Goal: Leave review/rating: Leave review/rating

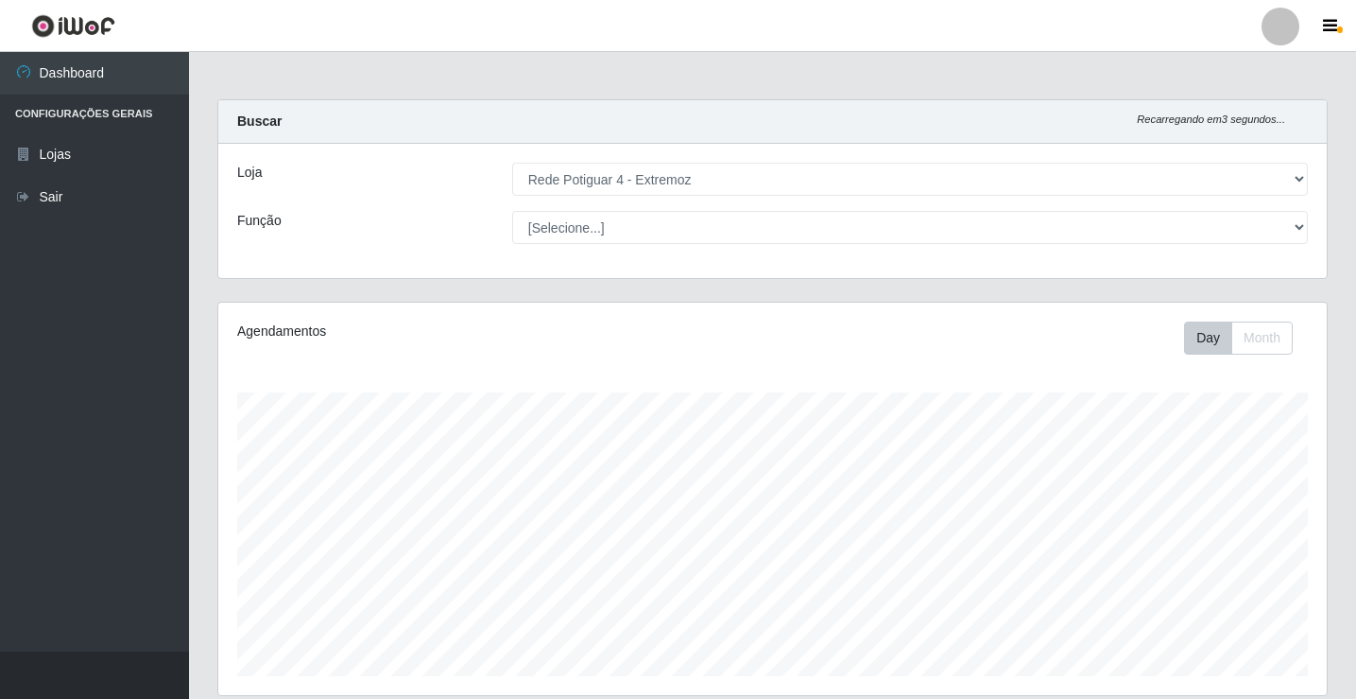
select select "78"
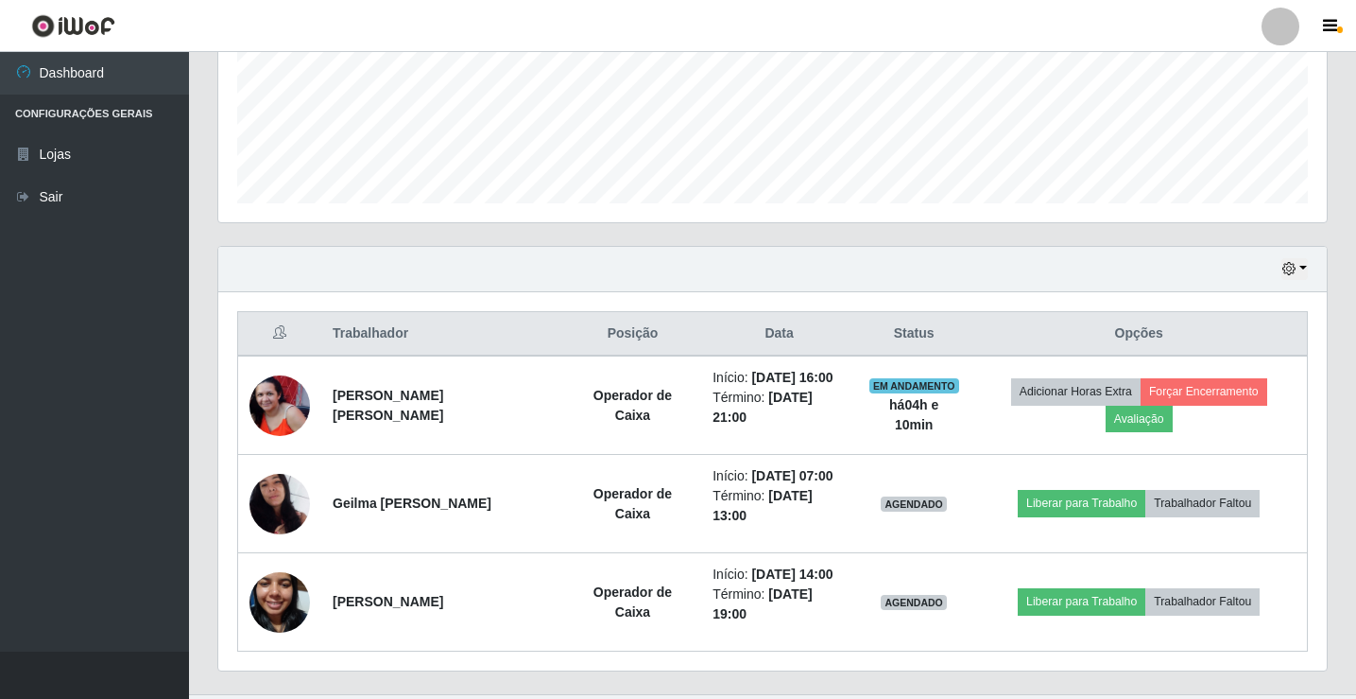
scroll to position [392, 1109]
click at [1296, 268] on icon "button" at bounding box center [1289, 268] width 13 height 13
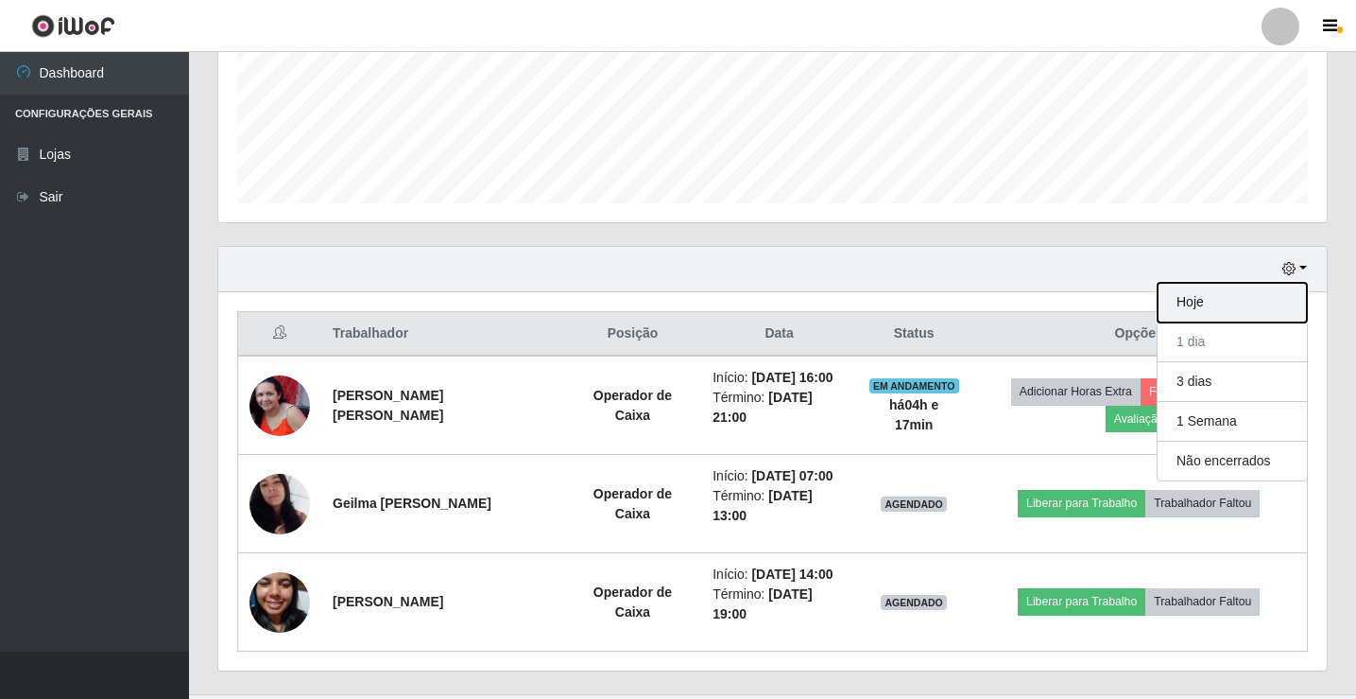
click at [1263, 309] on button "Hoje" at bounding box center [1232, 303] width 149 height 40
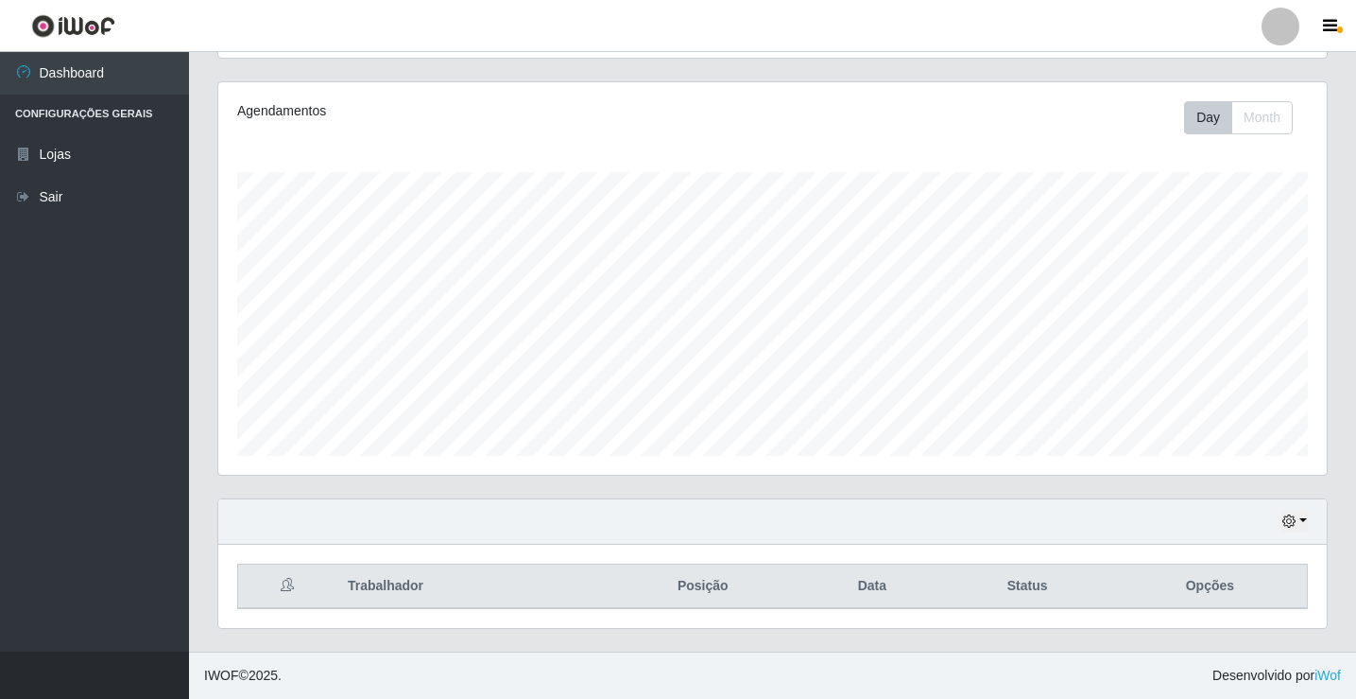
scroll to position [304, 0]
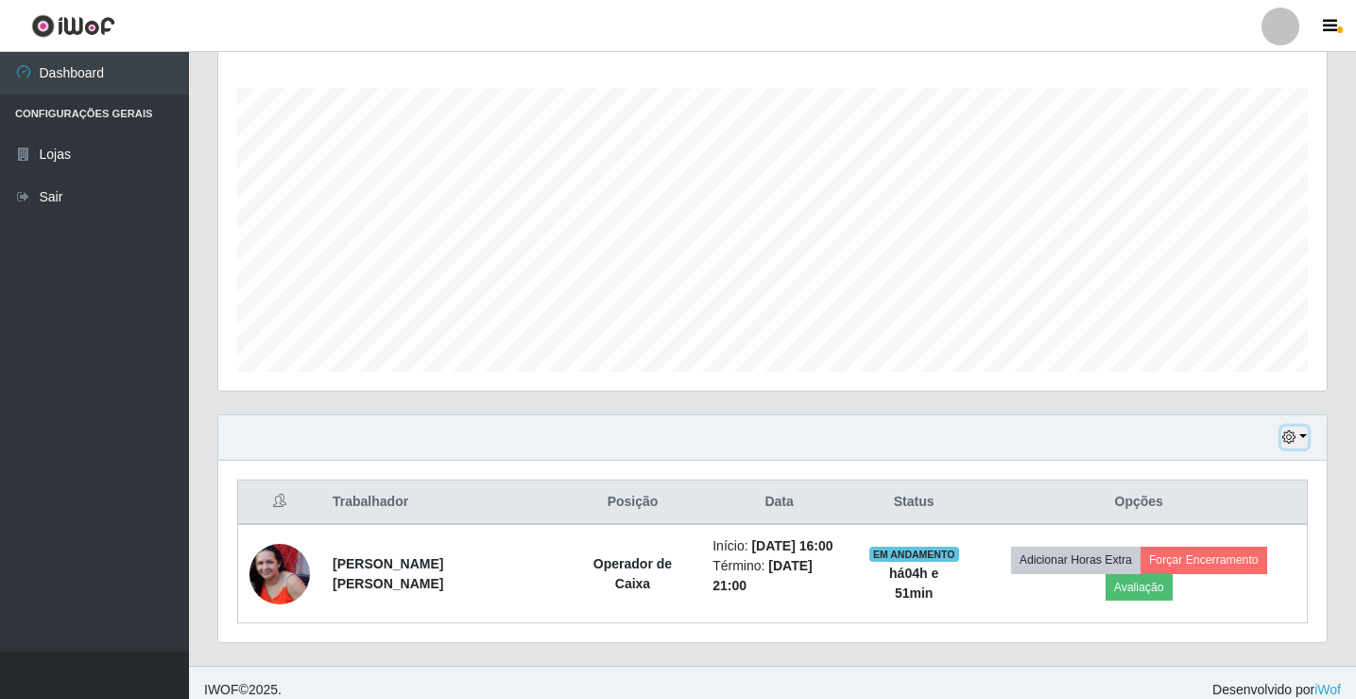
click at [1303, 438] on button "button" at bounding box center [1295, 437] width 26 height 22
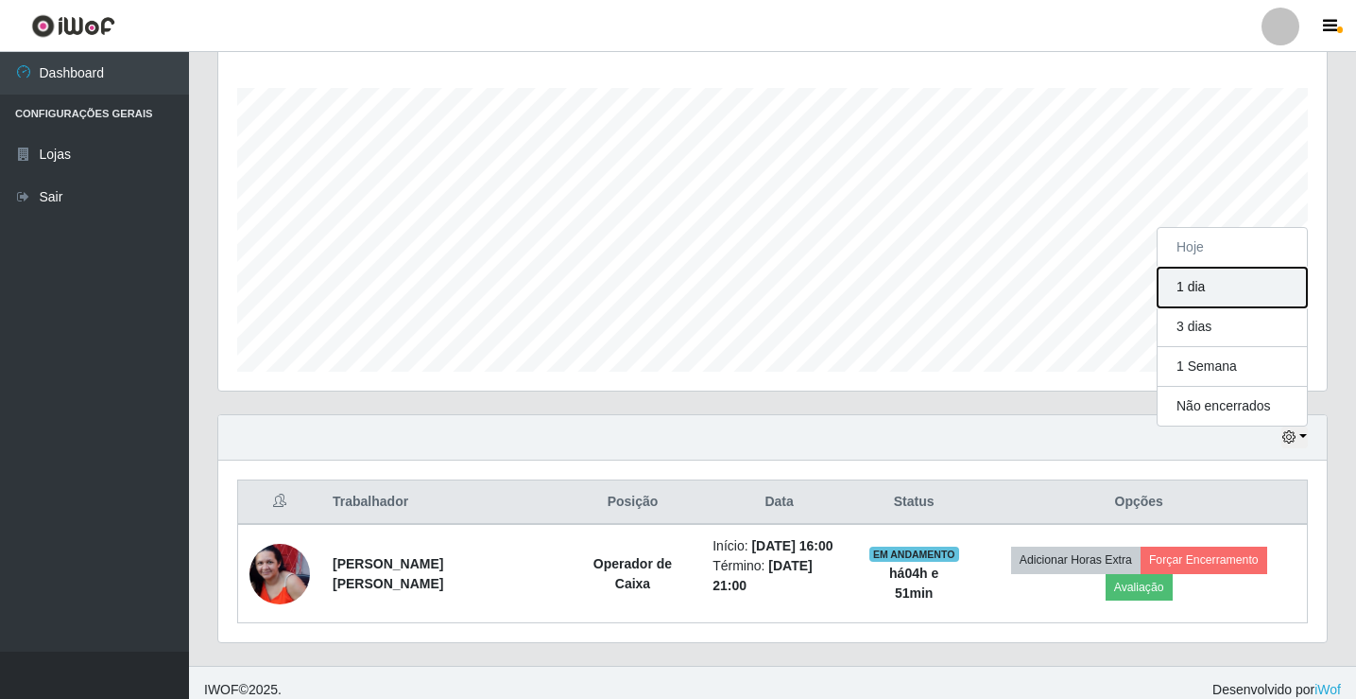
click at [1202, 278] on button "1 dia" at bounding box center [1232, 288] width 149 height 40
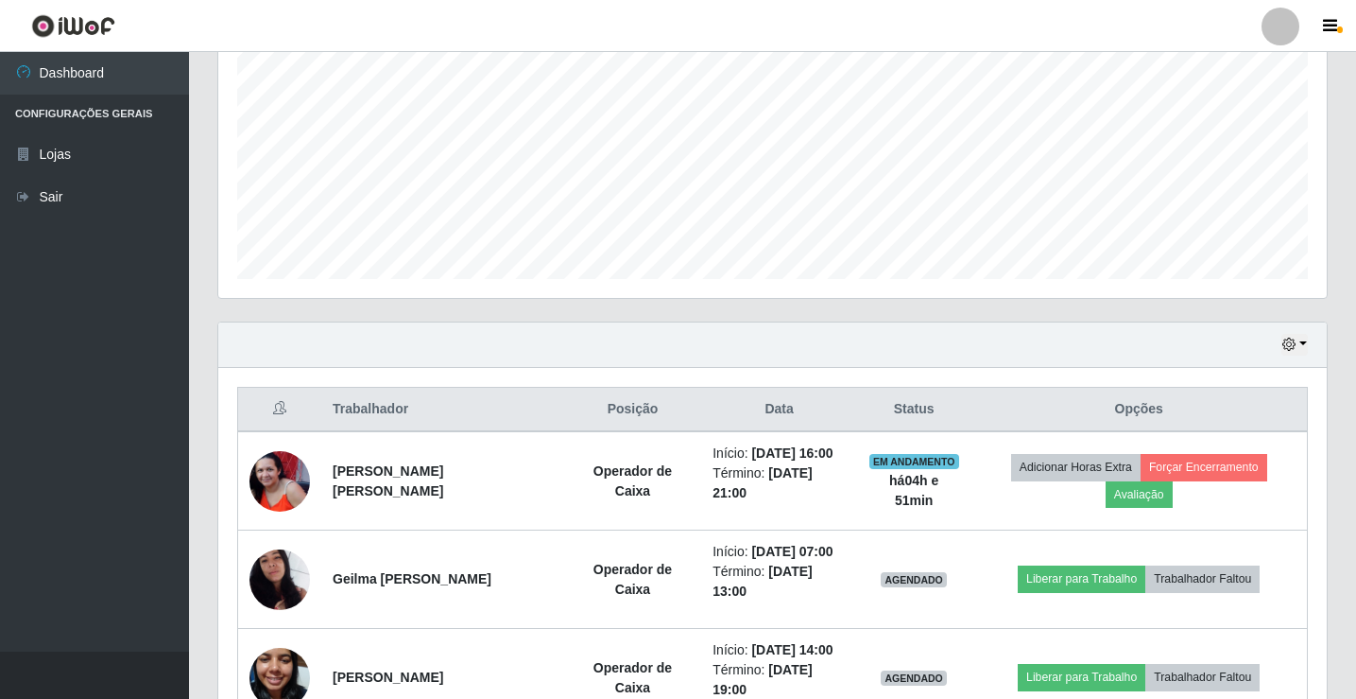
scroll to position [473, 0]
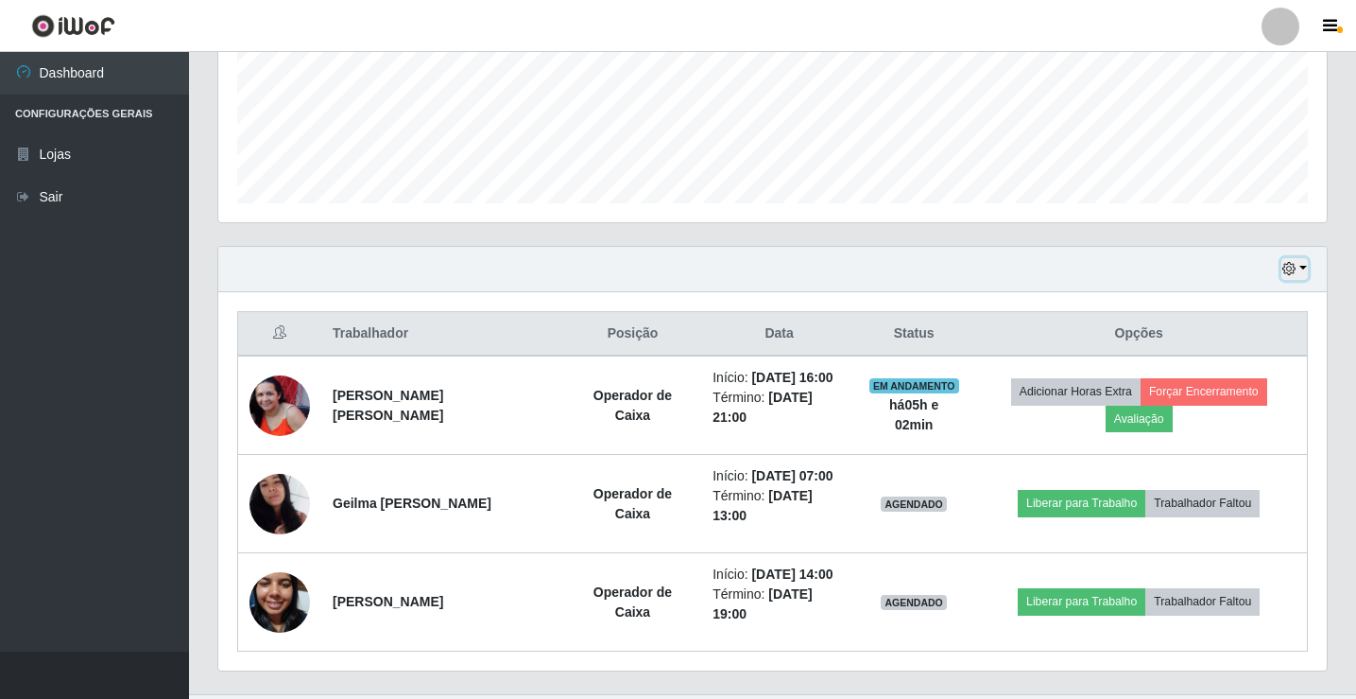
click at [1284, 266] on icon "button" at bounding box center [1289, 268] width 13 height 13
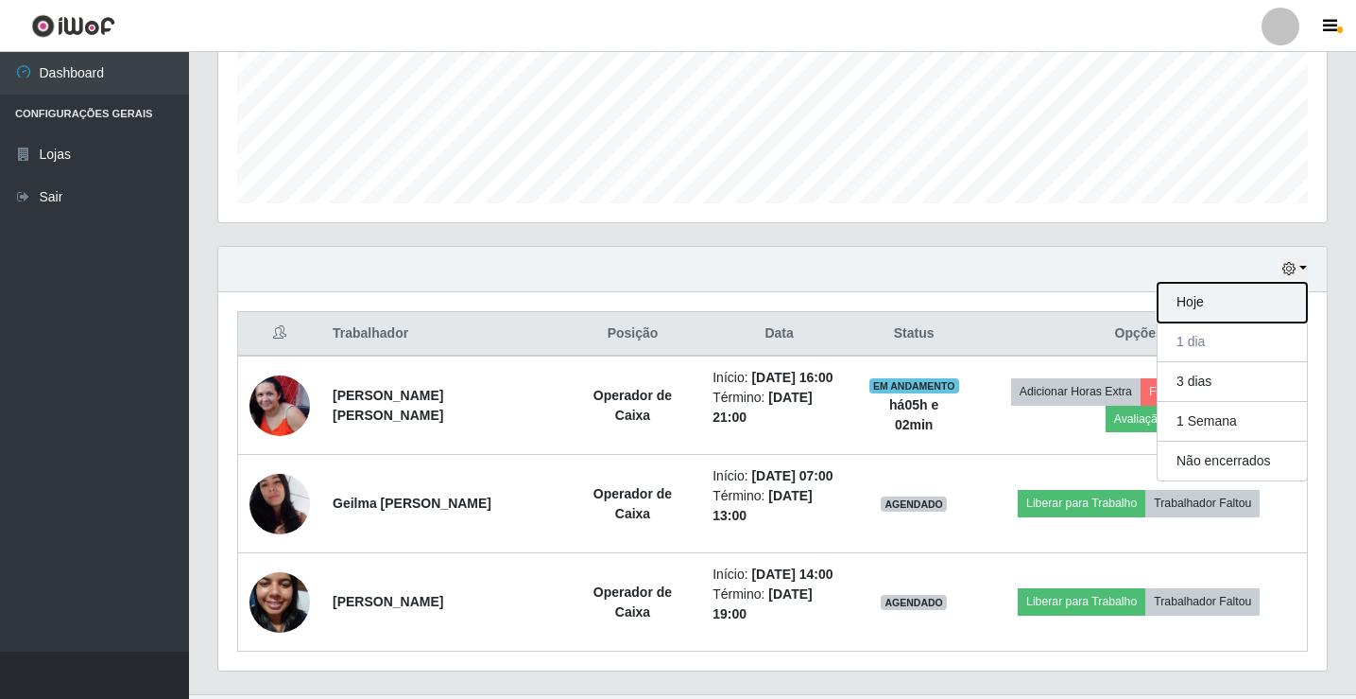
click at [1265, 305] on button "Hoje" at bounding box center [1232, 303] width 149 height 40
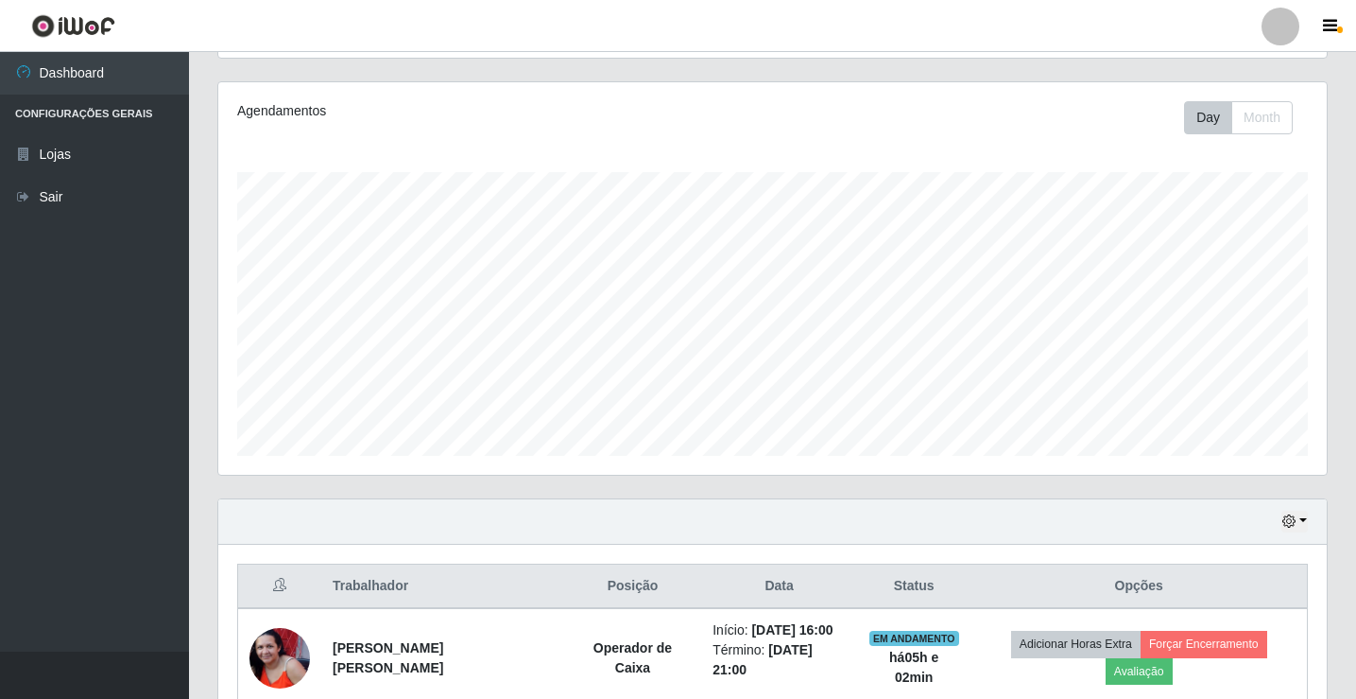
scroll to position [304, 0]
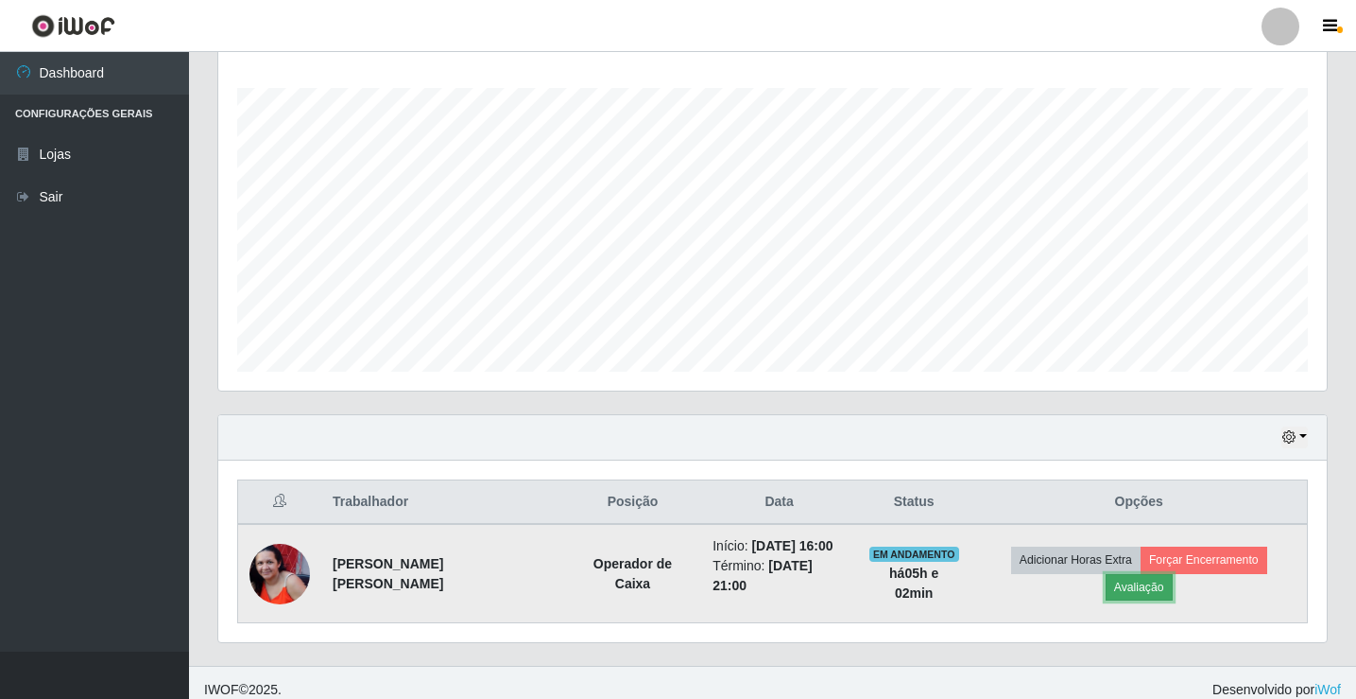
click at [1173, 574] on button "Avaliação" at bounding box center [1139, 587] width 67 height 26
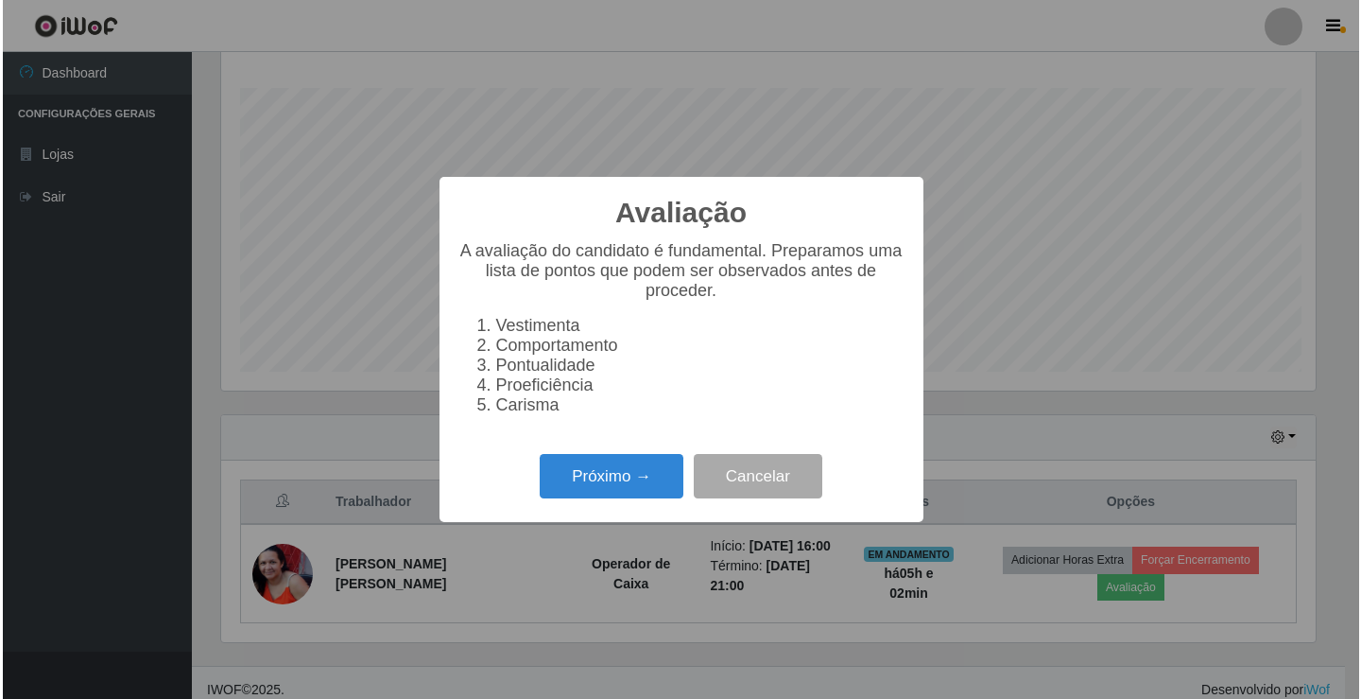
scroll to position [392, 1099]
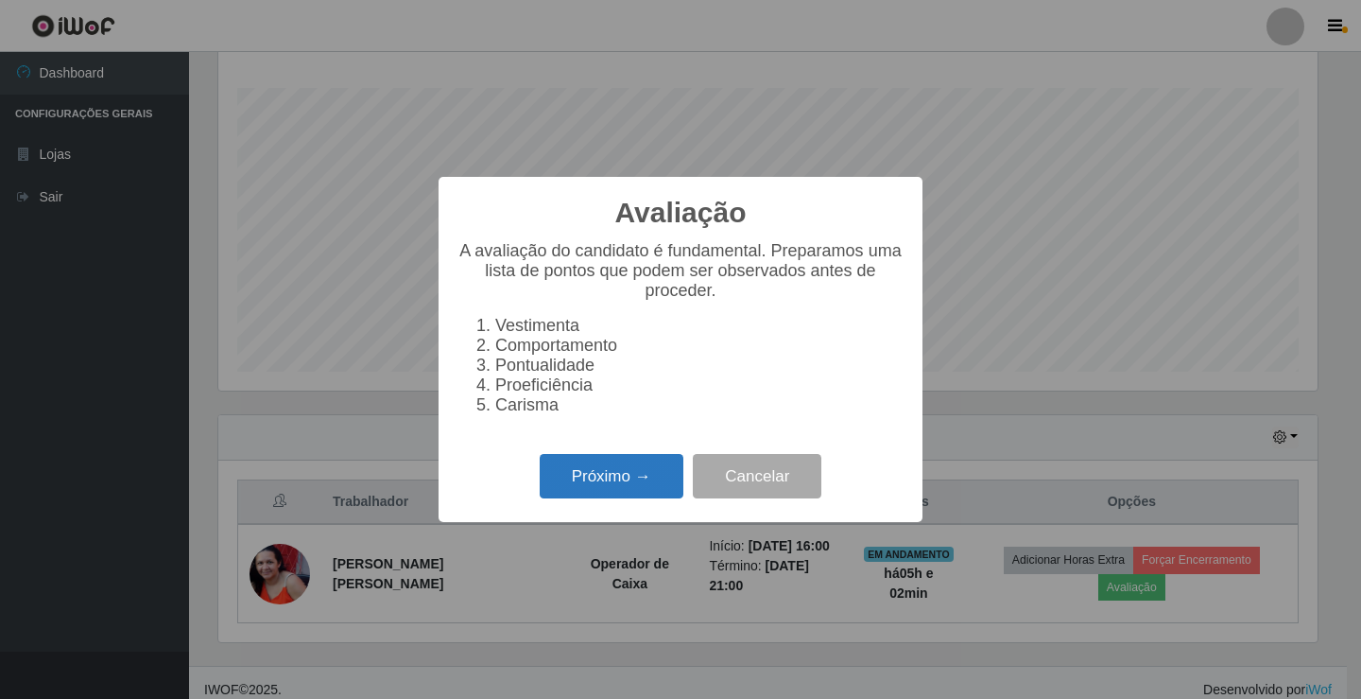
click at [600, 498] on button "Próximo →" at bounding box center [612, 476] width 144 height 44
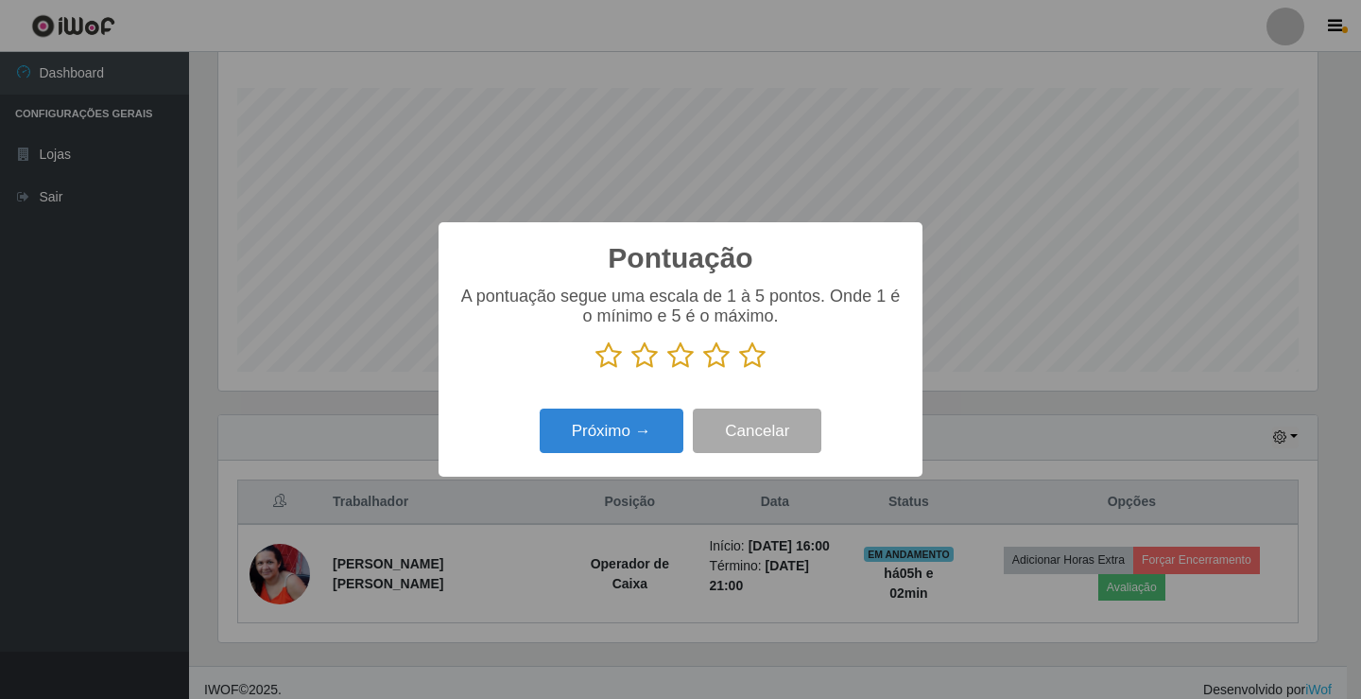
click at [764, 354] on p at bounding box center [681, 355] width 446 height 28
click at [757, 354] on icon at bounding box center [752, 355] width 26 height 28
click at [739, 370] on input "radio" at bounding box center [739, 370] width 0 height 0
click at [663, 427] on button "Próximo →" at bounding box center [612, 430] width 144 height 44
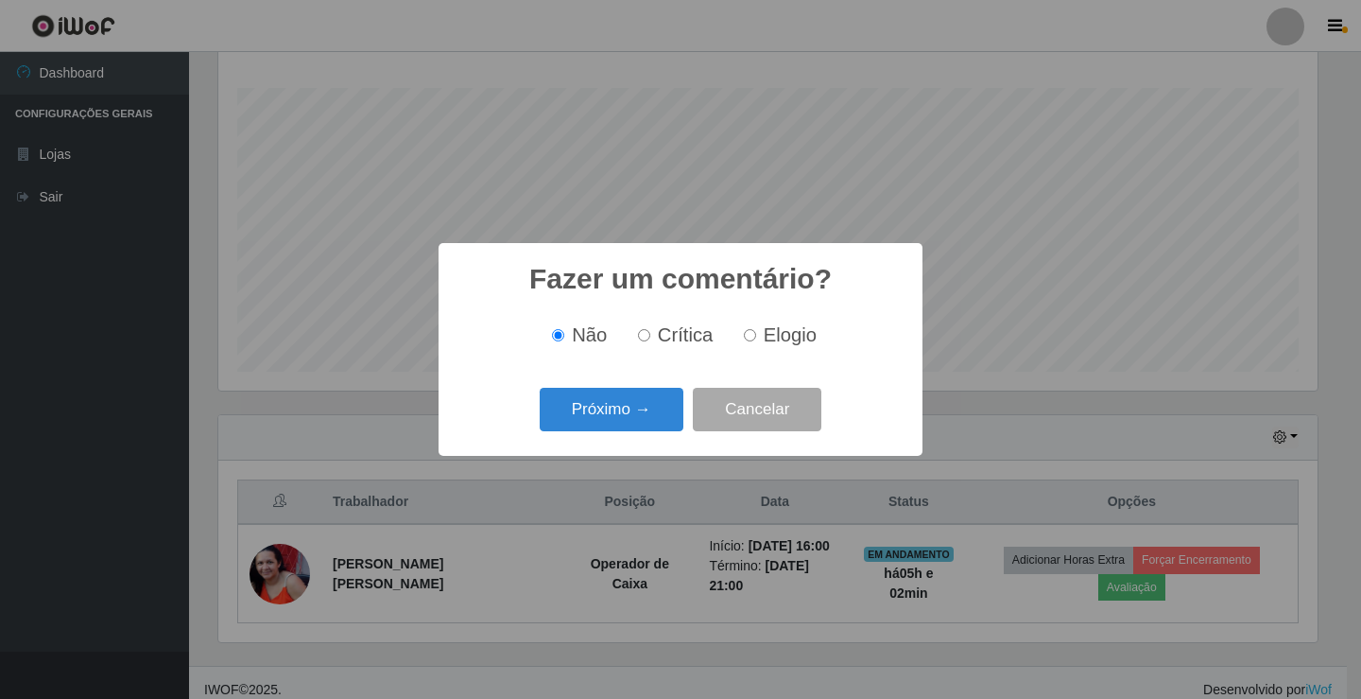
click at [751, 340] on input "Elogio" at bounding box center [750, 335] width 12 height 12
radio input "true"
click at [583, 399] on button "Próximo →" at bounding box center [612, 410] width 144 height 44
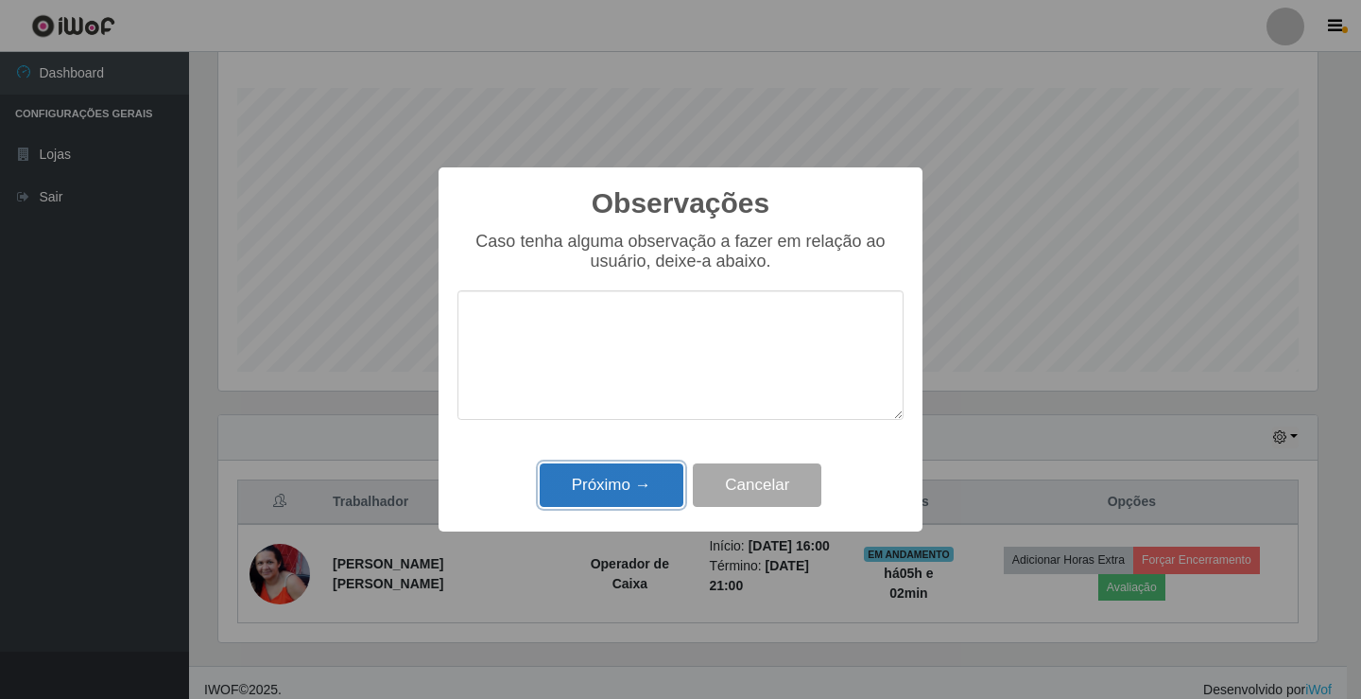
click at [657, 491] on button "Próximo →" at bounding box center [612, 485] width 144 height 44
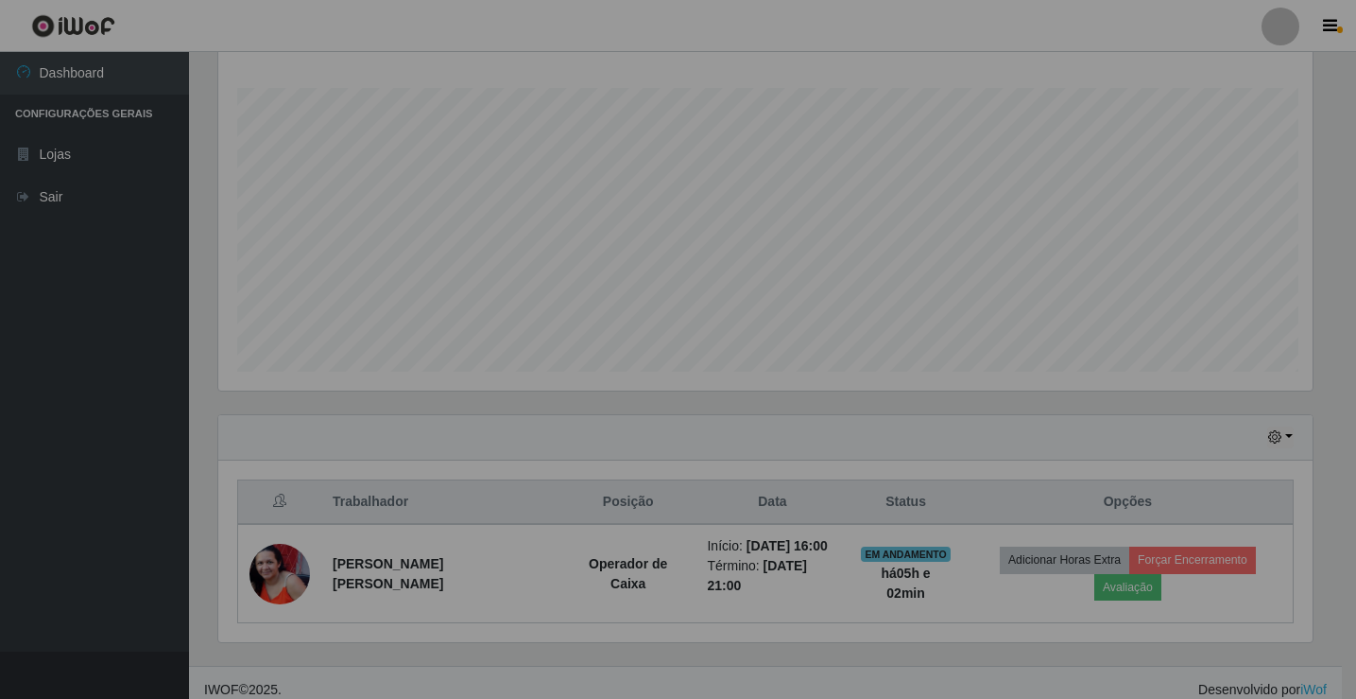
scroll to position [392, 1109]
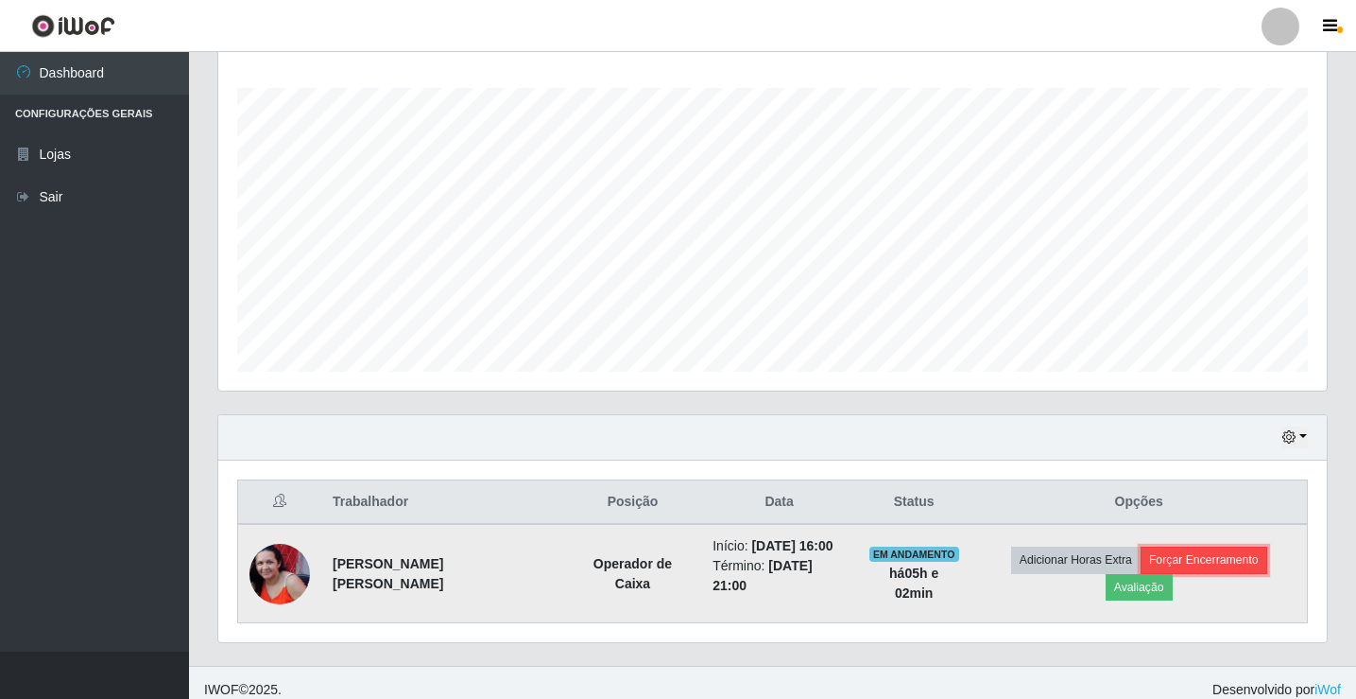
click at [1141, 565] on button "Forçar Encerramento" at bounding box center [1204, 559] width 127 height 26
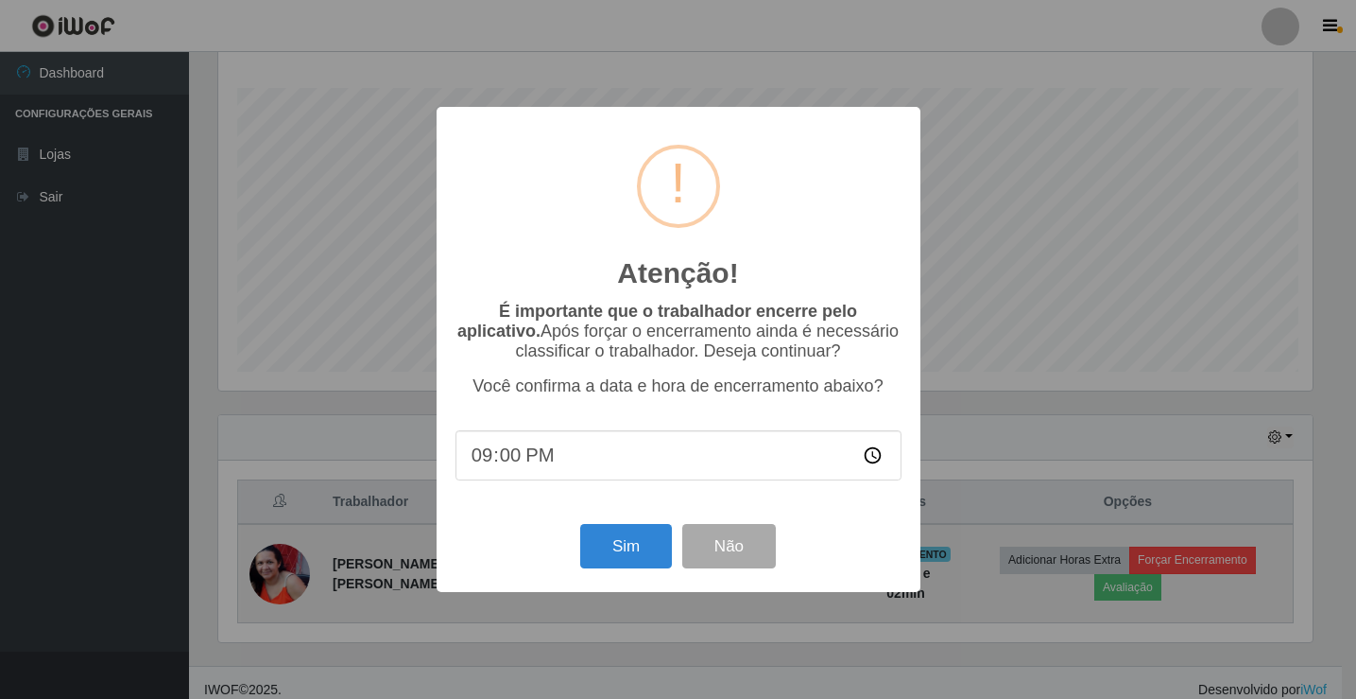
scroll to position [392, 1099]
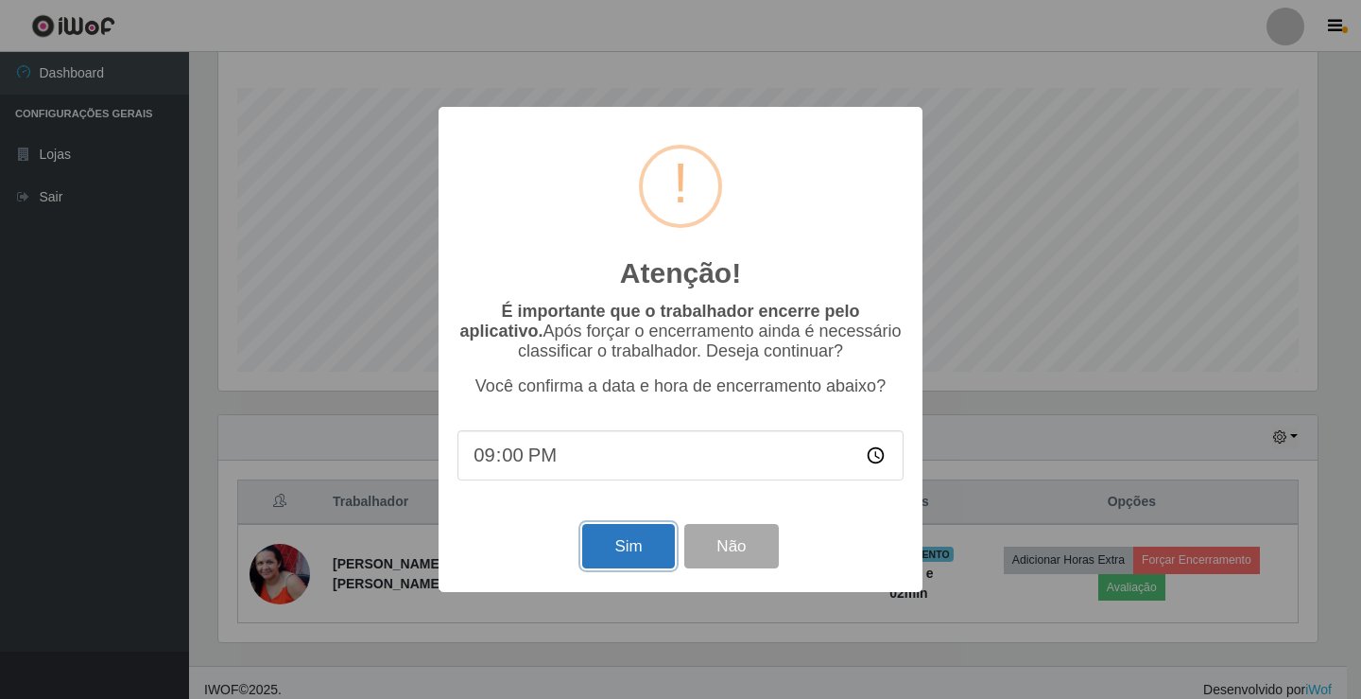
click at [616, 554] on button "Sim" at bounding box center [628, 546] width 92 height 44
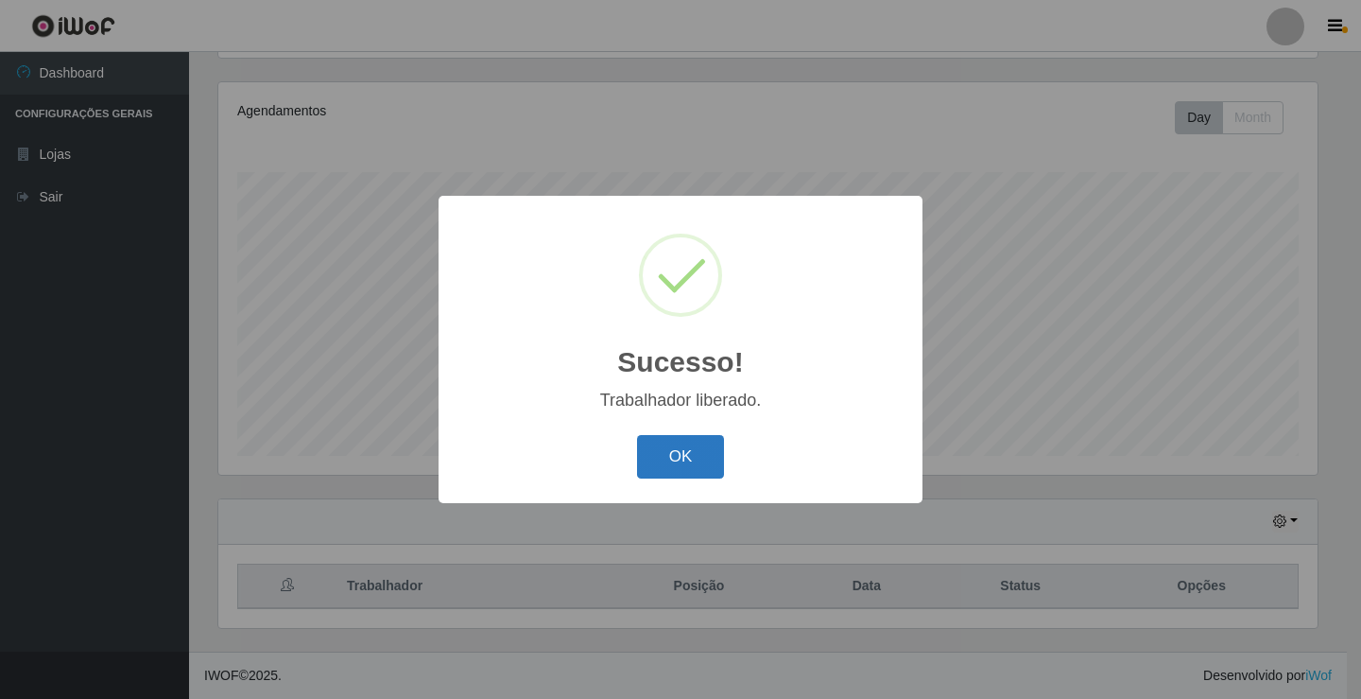
click at [691, 455] on button "OK" at bounding box center [681, 457] width 88 height 44
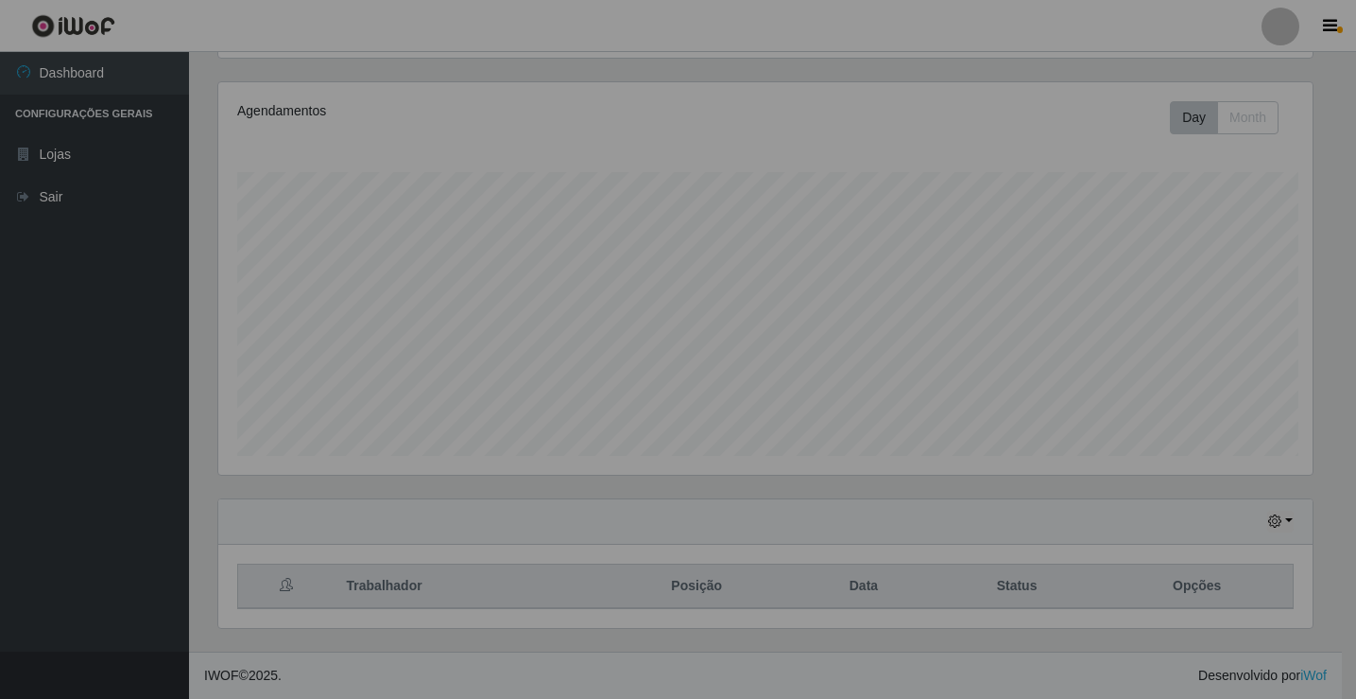
scroll to position [392, 1109]
